Goal: Navigation & Orientation: Find specific page/section

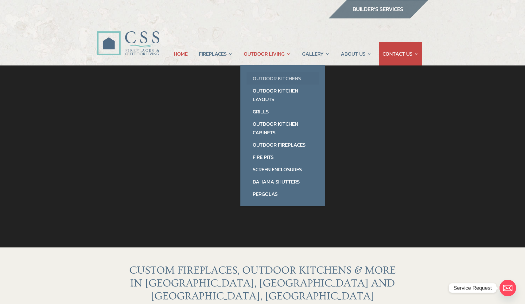
click at [272, 80] on link "Outdoor Kitchens" at bounding box center [283, 78] width 72 height 12
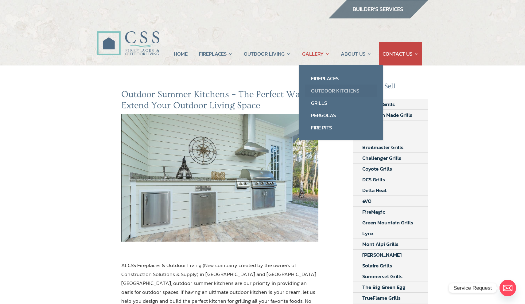
click at [326, 89] on link "Outdoor Kitchens" at bounding box center [341, 90] width 72 height 12
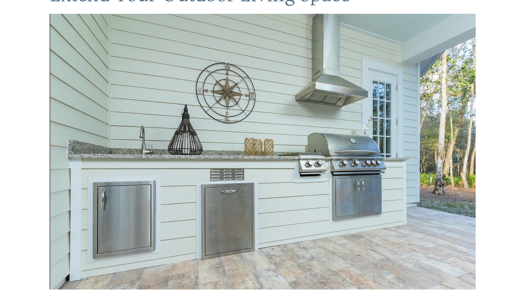
scroll to position [87, 0]
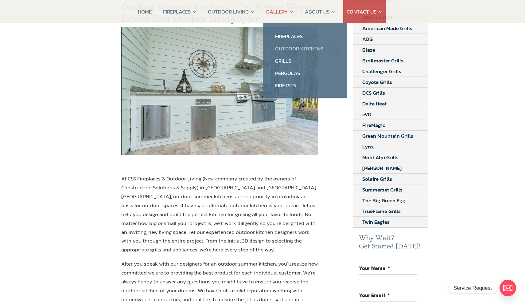
click at [285, 49] on link "Outdoor Kitchens" at bounding box center [305, 48] width 72 height 12
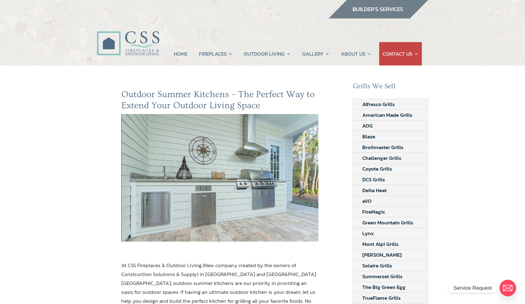
scroll to position [0, 0]
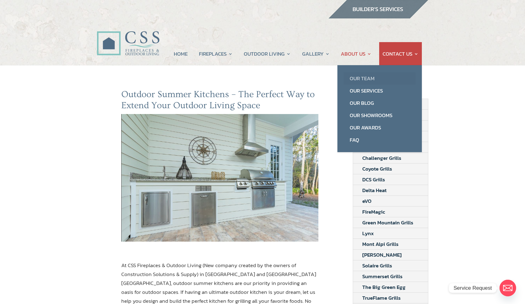
click at [357, 77] on link "Our Team" at bounding box center [380, 78] width 72 height 12
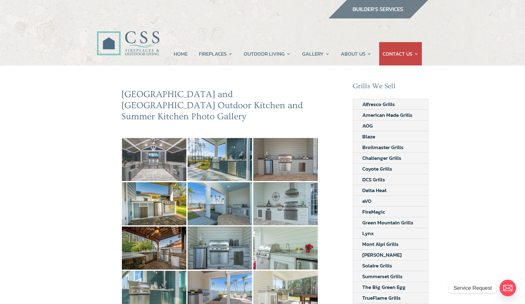
click at [150, 141] on img at bounding box center [154, 159] width 64 height 43
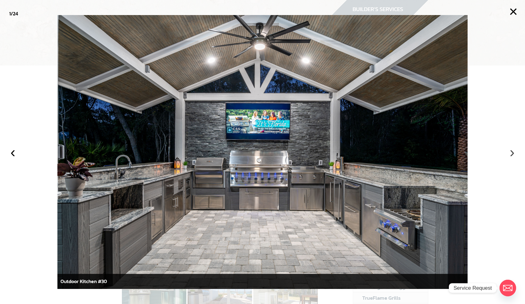
click at [513, 153] on button "›" at bounding box center [512, 152] width 14 height 14
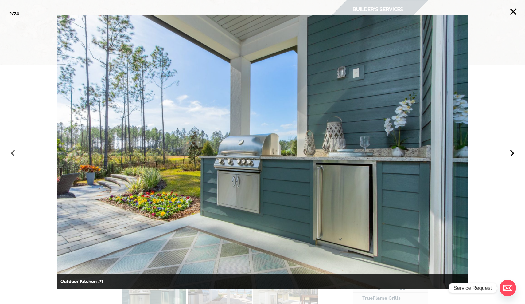
click at [14, 152] on button "‹" at bounding box center [13, 152] width 14 height 14
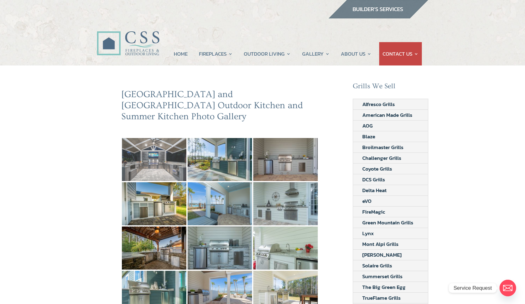
click at [162, 154] on img at bounding box center [154, 159] width 64 height 43
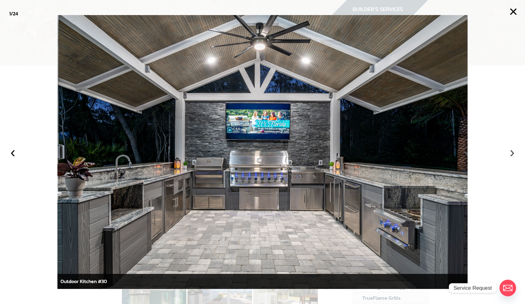
click at [513, 152] on button "›" at bounding box center [512, 152] width 14 height 14
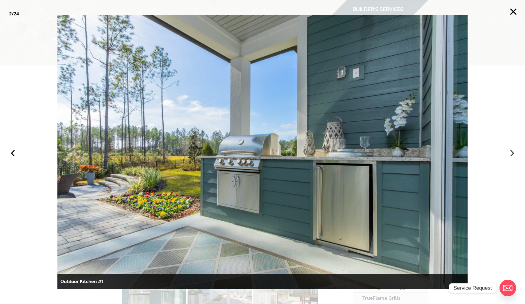
click at [513, 152] on button "›" at bounding box center [512, 152] width 14 height 14
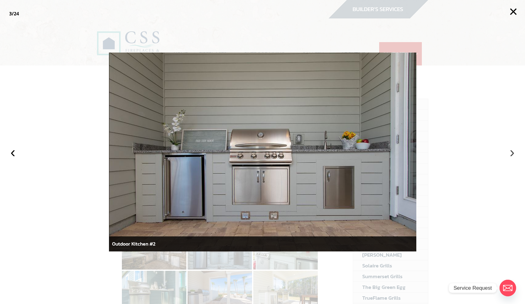
click at [513, 152] on button "›" at bounding box center [512, 152] width 14 height 14
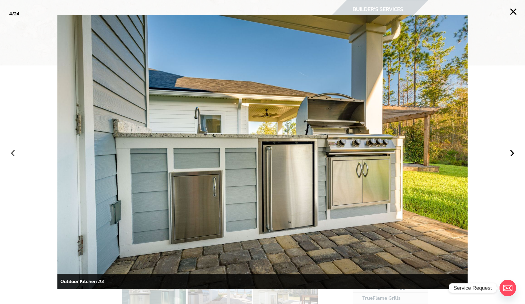
click at [17, 153] on button "‹" at bounding box center [13, 152] width 14 height 14
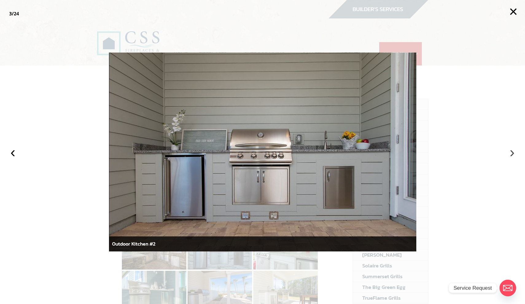
click at [511, 152] on button "›" at bounding box center [512, 152] width 14 height 14
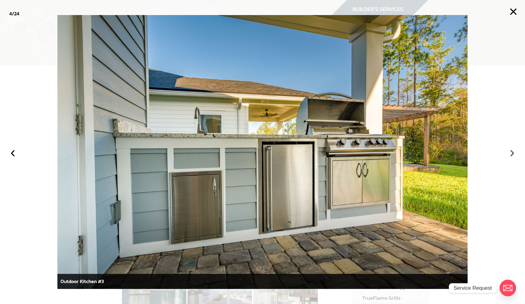
click at [513, 151] on button "›" at bounding box center [512, 152] width 14 height 14
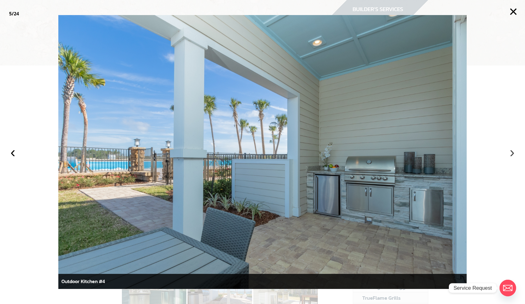
click at [513, 151] on button "›" at bounding box center [512, 152] width 14 height 14
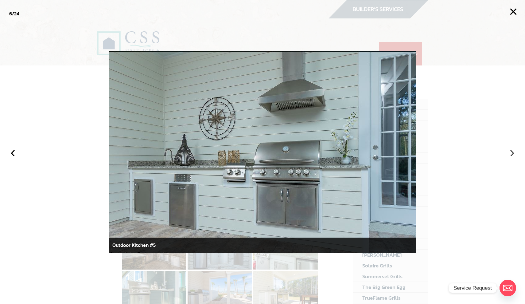
click at [513, 151] on button "›" at bounding box center [512, 152] width 14 height 14
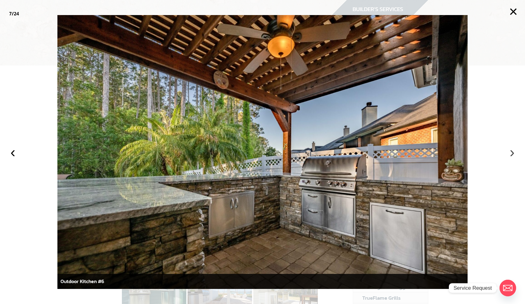
click at [513, 151] on button "›" at bounding box center [512, 152] width 14 height 14
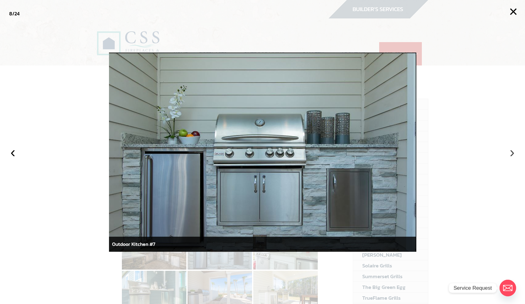
click at [513, 151] on button "›" at bounding box center [512, 152] width 14 height 14
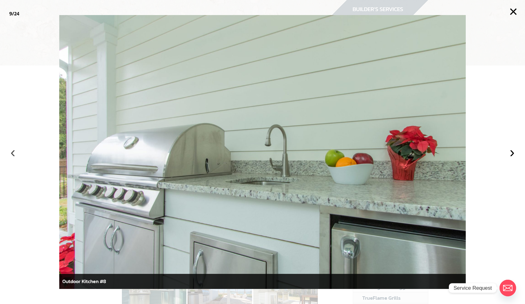
click at [12, 154] on button "‹" at bounding box center [13, 152] width 14 height 14
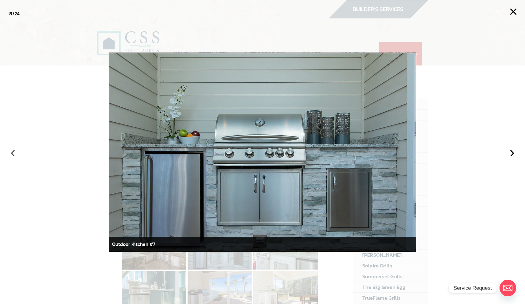
click at [12, 154] on button "‹" at bounding box center [13, 152] width 14 height 14
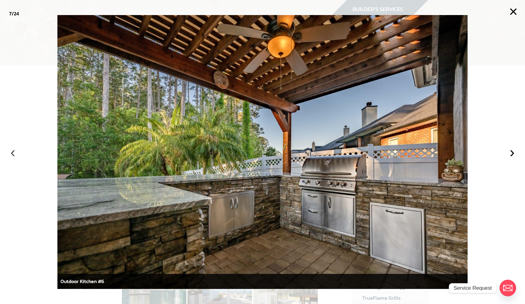
click at [13, 155] on button "‹" at bounding box center [13, 152] width 14 height 14
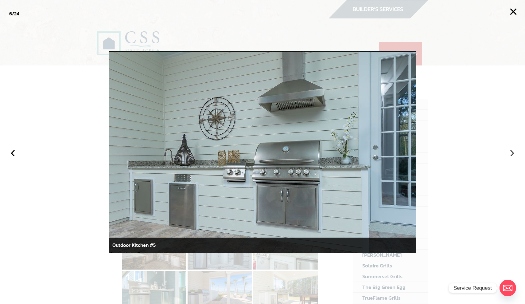
click at [512, 153] on button "›" at bounding box center [512, 152] width 14 height 14
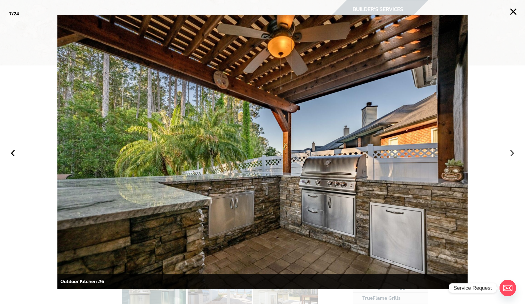
click at [512, 153] on button "›" at bounding box center [512, 152] width 14 height 14
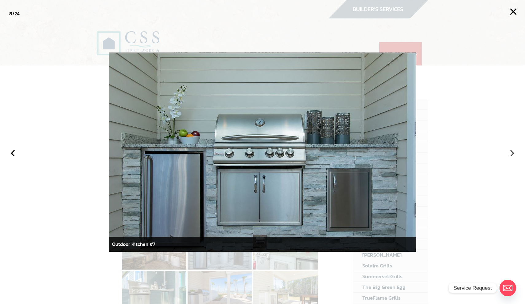
click at [512, 153] on button "›" at bounding box center [512, 152] width 14 height 14
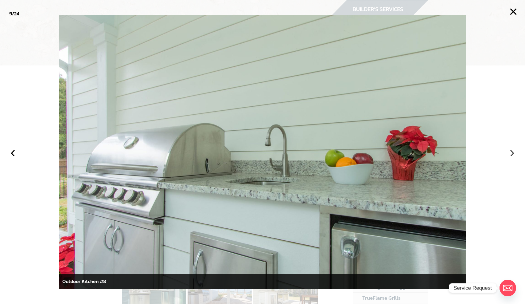
click at [512, 153] on button "›" at bounding box center [512, 152] width 14 height 14
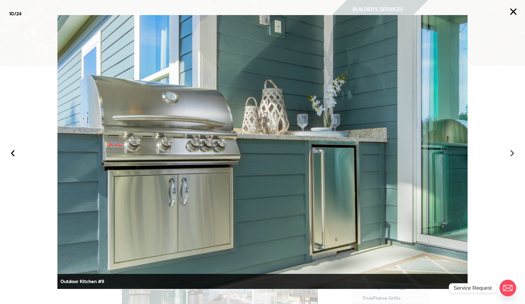
click at [512, 153] on button "›" at bounding box center [512, 152] width 14 height 14
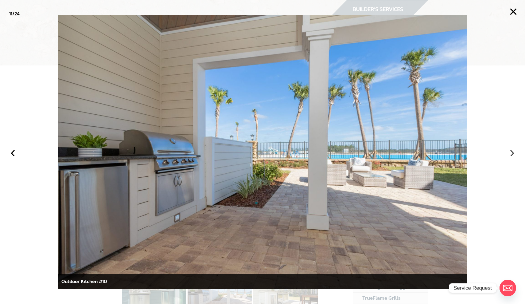
click at [512, 153] on button "›" at bounding box center [512, 152] width 14 height 14
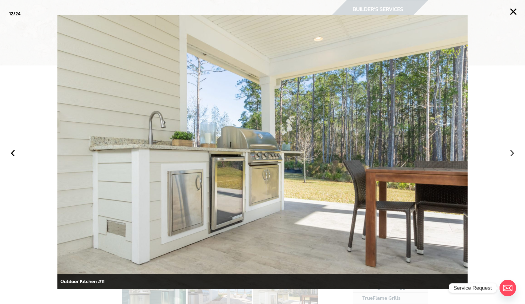
click at [512, 153] on button "›" at bounding box center [512, 152] width 14 height 14
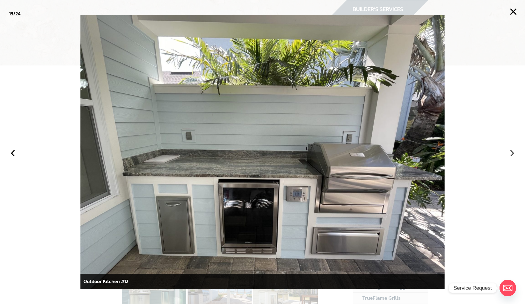
click at [512, 153] on button "›" at bounding box center [512, 152] width 14 height 14
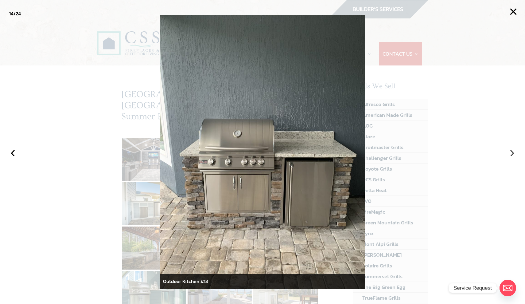
click at [512, 153] on button "›" at bounding box center [512, 152] width 14 height 14
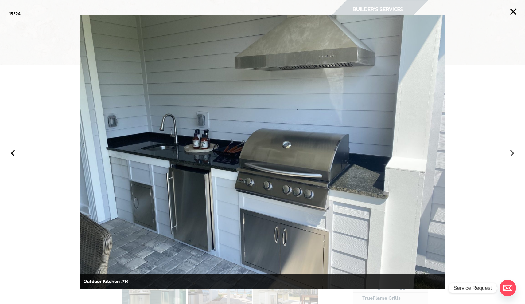
click at [512, 153] on button "›" at bounding box center [512, 152] width 14 height 14
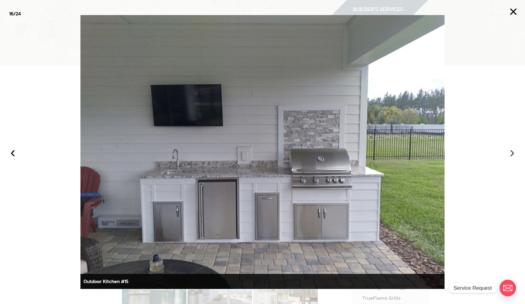
click at [512, 153] on button "›" at bounding box center [512, 152] width 14 height 14
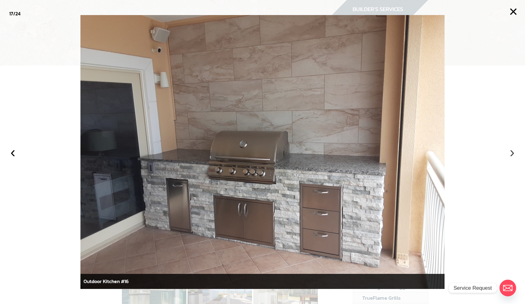
click at [512, 153] on button "›" at bounding box center [512, 152] width 14 height 14
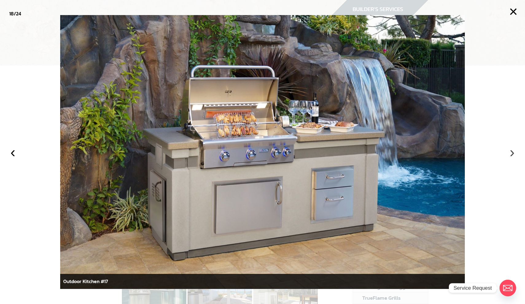
click at [512, 153] on button "›" at bounding box center [512, 152] width 14 height 14
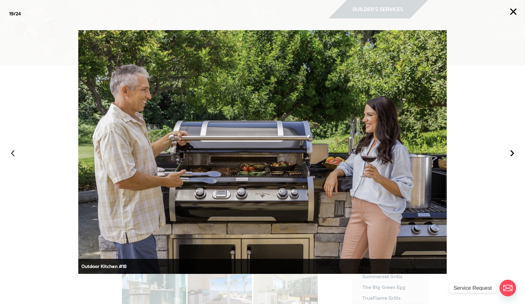
click at [14, 154] on button "‹" at bounding box center [13, 152] width 14 height 14
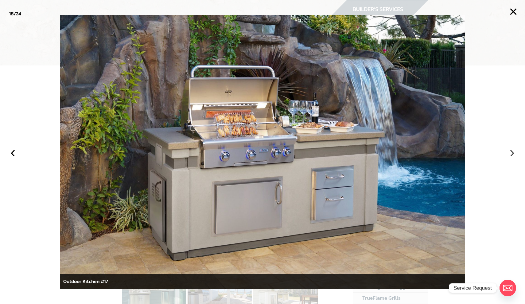
click at [509, 153] on button "›" at bounding box center [512, 152] width 14 height 14
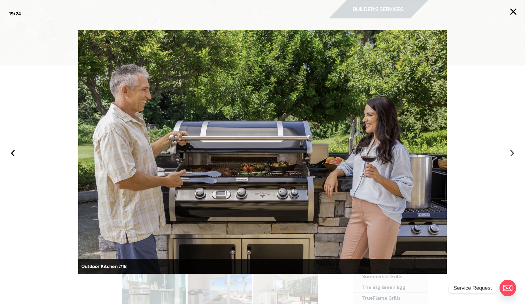
click at [513, 152] on button "›" at bounding box center [512, 152] width 14 height 14
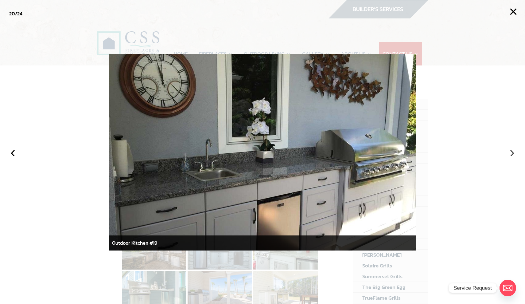
click at [513, 152] on button "›" at bounding box center [512, 152] width 14 height 14
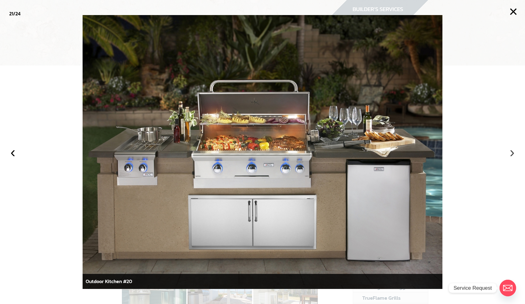
click at [513, 152] on button "›" at bounding box center [512, 152] width 14 height 14
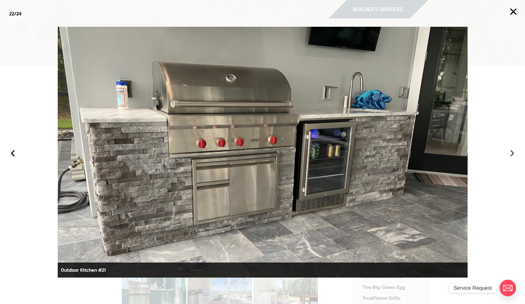
click at [513, 152] on button "›" at bounding box center [512, 152] width 14 height 14
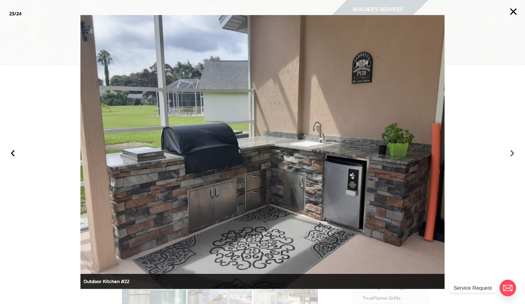
click at [513, 152] on button "›" at bounding box center [512, 152] width 14 height 14
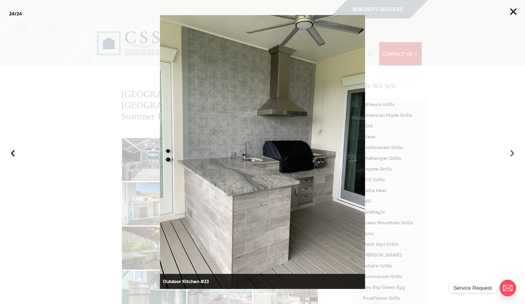
click at [514, 153] on button "›" at bounding box center [512, 152] width 14 height 14
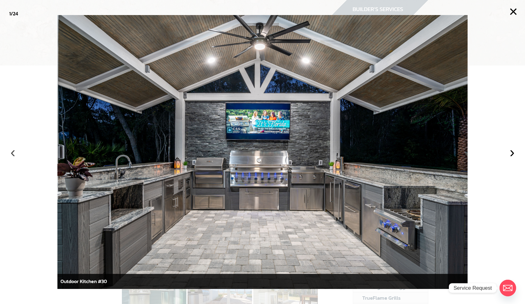
click at [14, 154] on button "‹" at bounding box center [13, 152] width 14 height 14
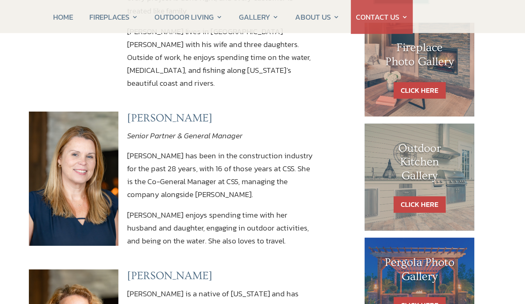
scroll to position [300, 0]
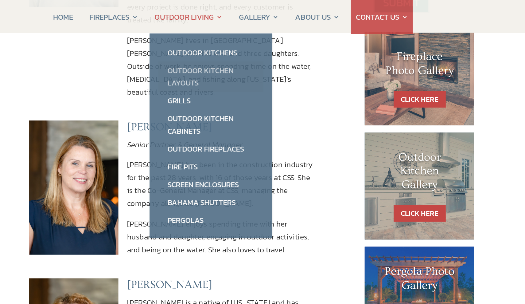
click at [211, 55] on link "Outdoor Kitchen Layouts" at bounding box center [247, 52] width 72 height 21
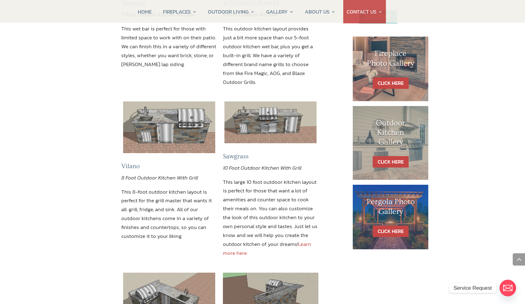
scroll to position [278, 0]
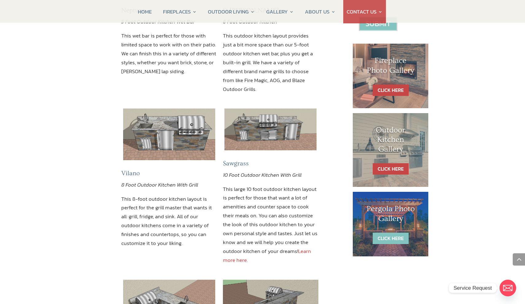
click at [392, 235] on link "CLICK HERE" at bounding box center [391, 237] width 36 height 11
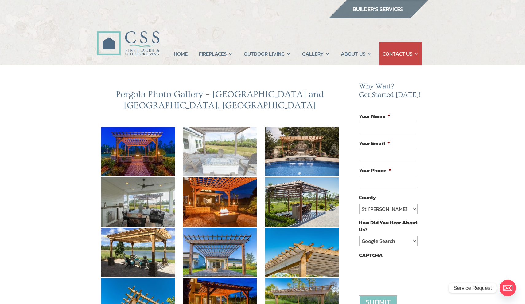
click at [221, 127] on img at bounding box center [220, 151] width 74 height 49
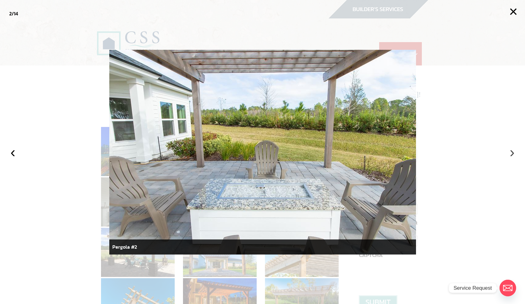
click at [515, 151] on button "›" at bounding box center [512, 152] width 14 height 14
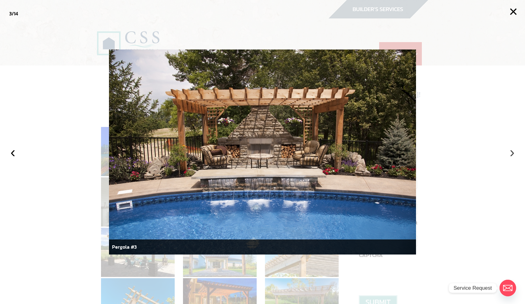
click at [515, 151] on button "›" at bounding box center [512, 152] width 14 height 14
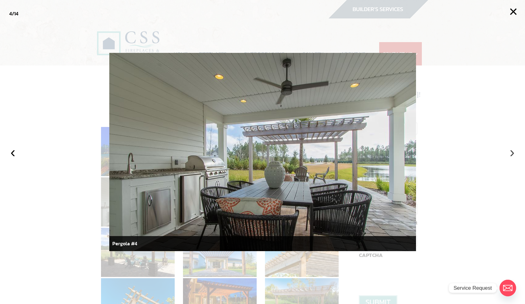
click at [515, 151] on button "›" at bounding box center [512, 152] width 14 height 14
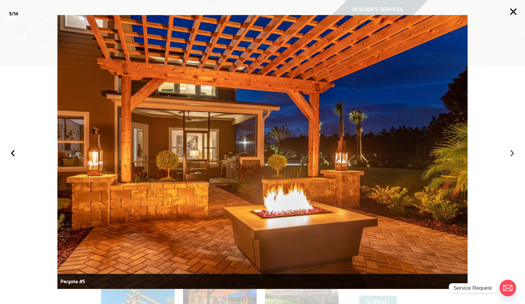
click at [515, 151] on button "›" at bounding box center [512, 152] width 14 height 14
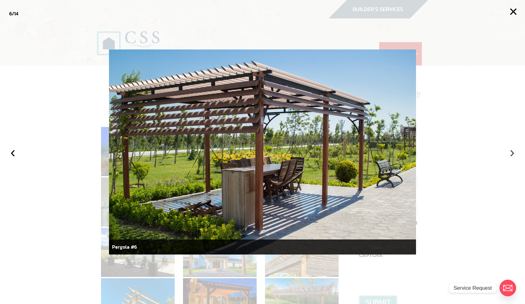
click at [515, 151] on button "›" at bounding box center [512, 152] width 14 height 14
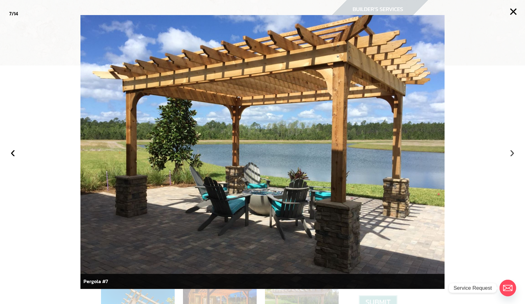
click at [515, 151] on button "›" at bounding box center [512, 152] width 14 height 14
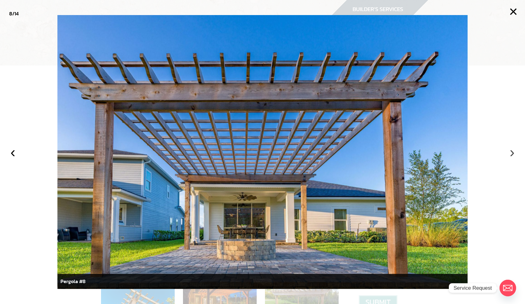
click at [515, 151] on button "›" at bounding box center [512, 152] width 14 height 14
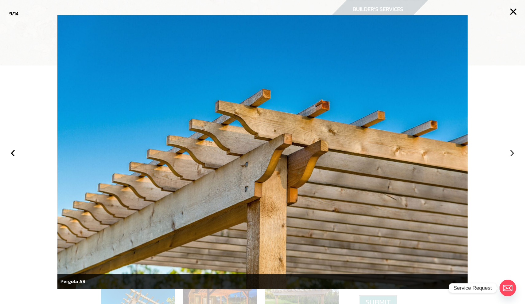
click at [515, 151] on button "›" at bounding box center [512, 152] width 14 height 14
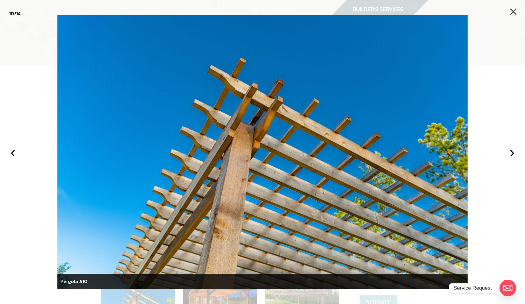
click at [511, 9] on button "×" at bounding box center [514, 12] width 14 height 14
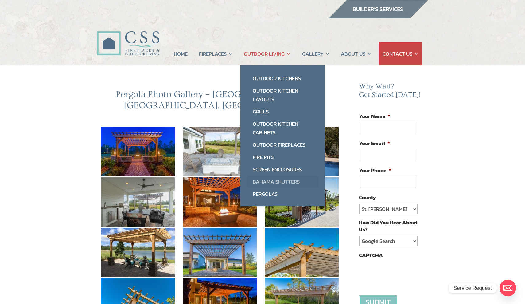
click at [270, 183] on link "Bahama Shutters" at bounding box center [283, 181] width 72 height 12
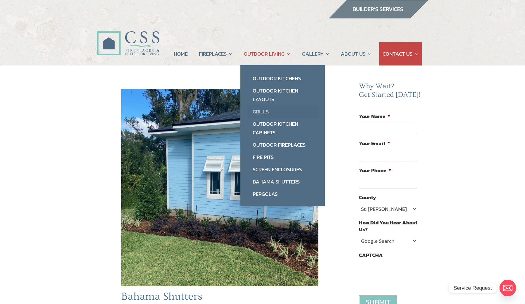
click at [261, 113] on link "Grills" at bounding box center [283, 111] width 72 height 12
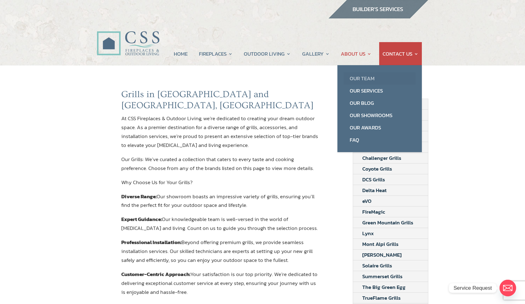
click at [361, 79] on link "Our Team" at bounding box center [380, 78] width 72 height 12
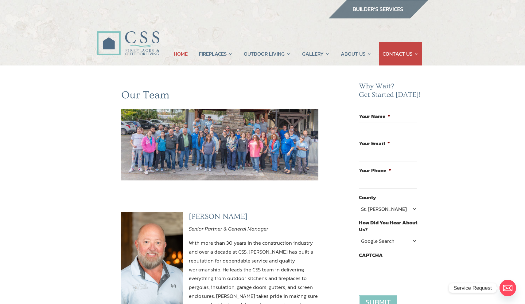
click at [181, 53] on link "HOME" at bounding box center [181, 53] width 14 height 23
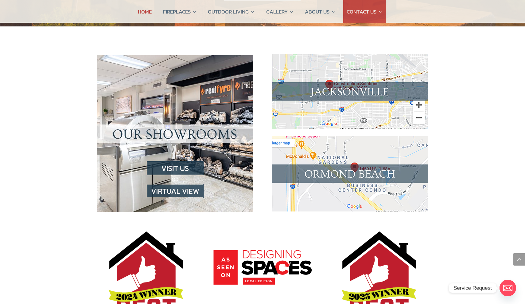
scroll to position [605, 0]
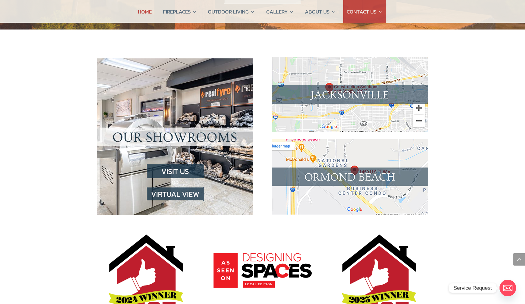
click at [180, 164] on img at bounding box center [175, 171] width 57 height 14
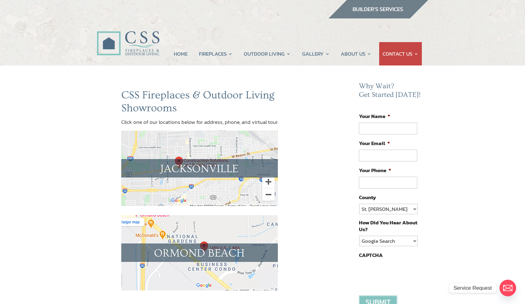
click at [183, 167] on img at bounding box center [199, 168] width 157 height 75
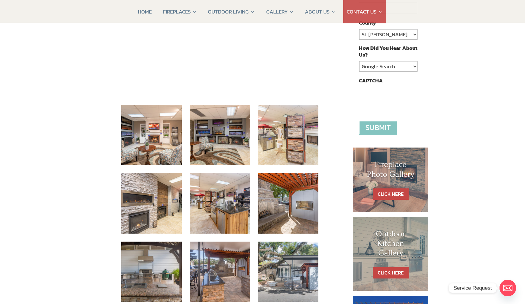
scroll to position [175, 0]
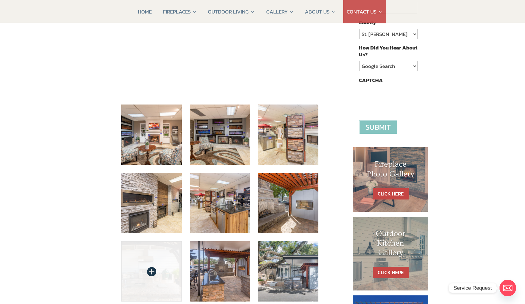
click at [146, 260] on img at bounding box center [151, 271] width 60 height 60
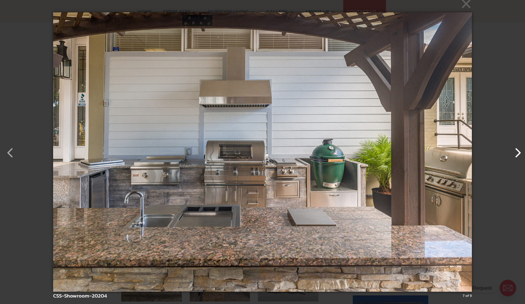
click at [517, 155] on button "button" at bounding box center [514, 149] width 15 height 15
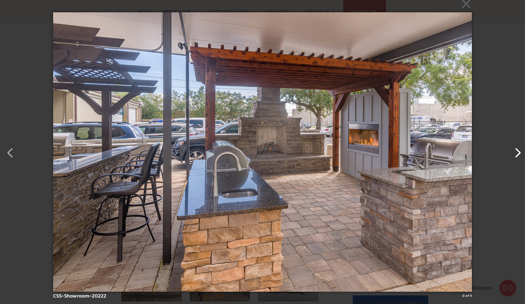
click at [516, 154] on button "button" at bounding box center [514, 149] width 15 height 15
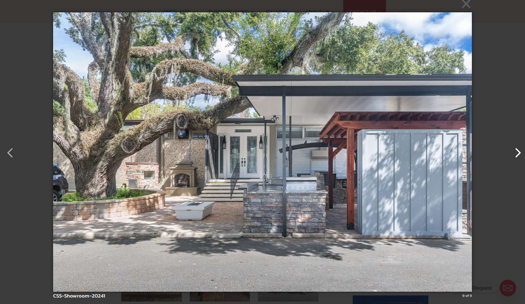
click at [516, 154] on button "button" at bounding box center [514, 149] width 15 height 15
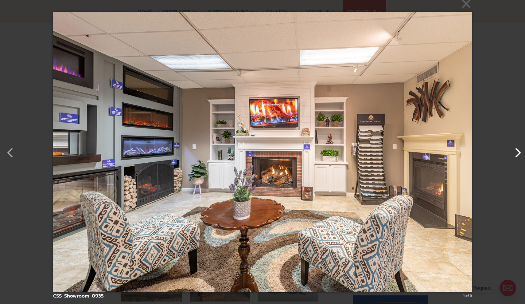
click at [516, 154] on button "button" at bounding box center [514, 149] width 15 height 15
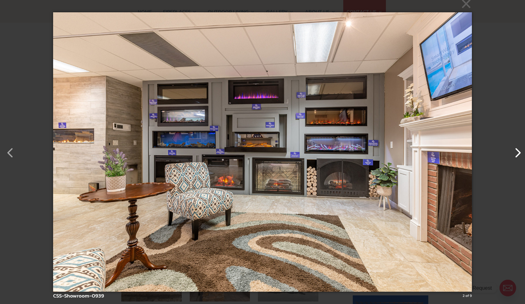
click at [516, 154] on button "button" at bounding box center [514, 149] width 15 height 15
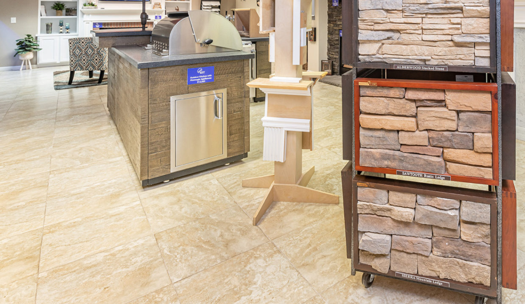
scroll to position [158, 0]
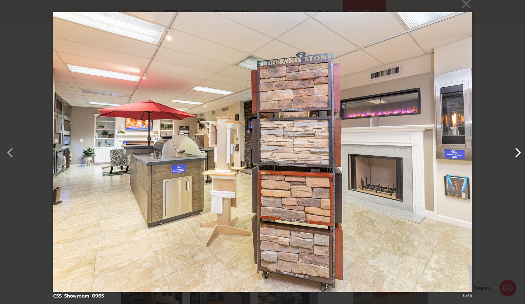
click at [516, 151] on button "button" at bounding box center [514, 149] width 15 height 15
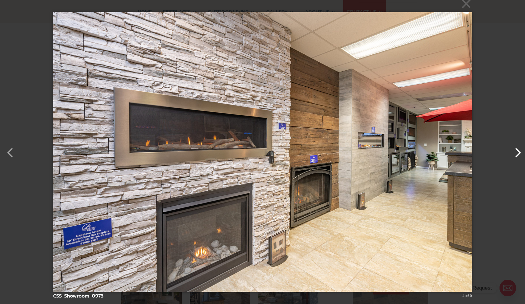
click at [516, 151] on button "button" at bounding box center [514, 149] width 15 height 15
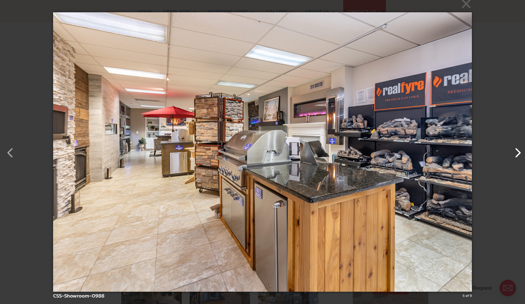
click at [516, 151] on button "button" at bounding box center [514, 149] width 15 height 15
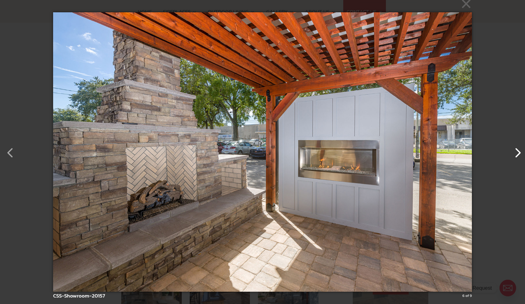
click at [516, 151] on button "button" at bounding box center [514, 149] width 15 height 15
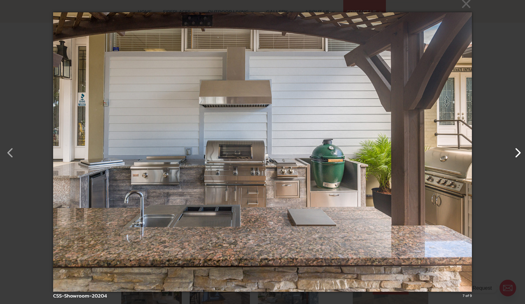
click at [516, 151] on button "button" at bounding box center [514, 149] width 15 height 15
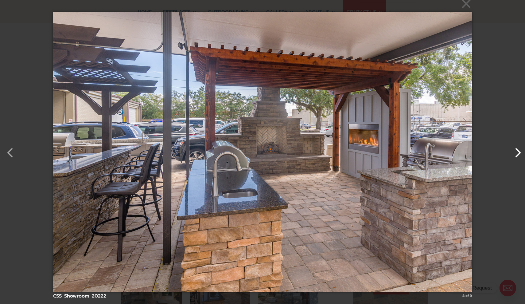
click at [516, 151] on button "button" at bounding box center [514, 149] width 15 height 15
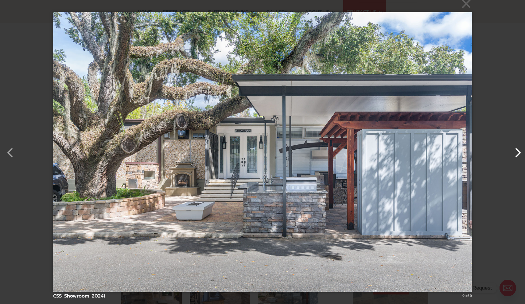
click at [516, 151] on button "button" at bounding box center [514, 149] width 15 height 15
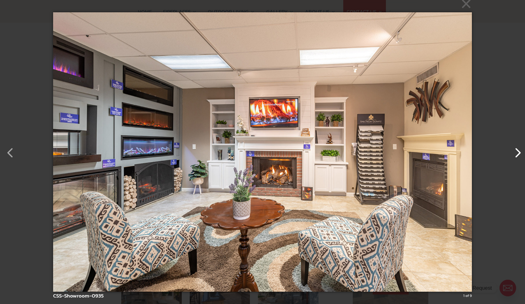
click at [516, 151] on button "button" at bounding box center [514, 149] width 15 height 15
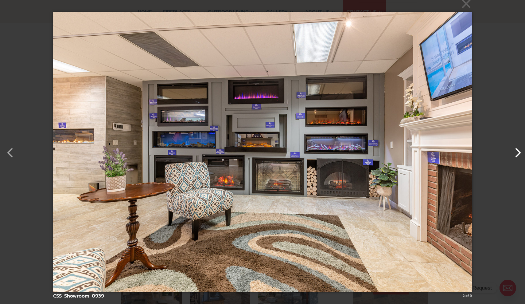
click at [516, 151] on button "button" at bounding box center [514, 149] width 15 height 15
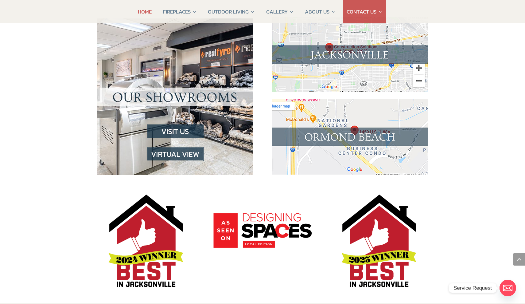
scroll to position [319, 0]
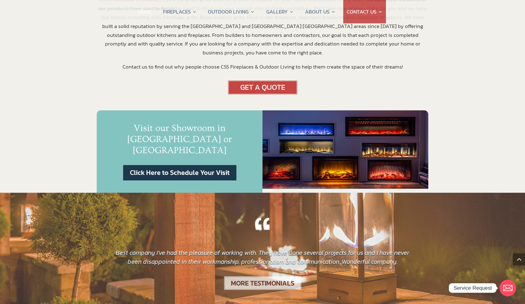
click at [145, 11] on link "HOME" at bounding box center [145, 11] width 14 height 23
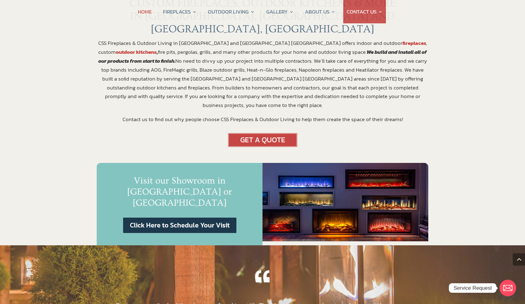
scroll to position [267, 0]
